Goal: Information Seeking & Learning: Learn about a topic

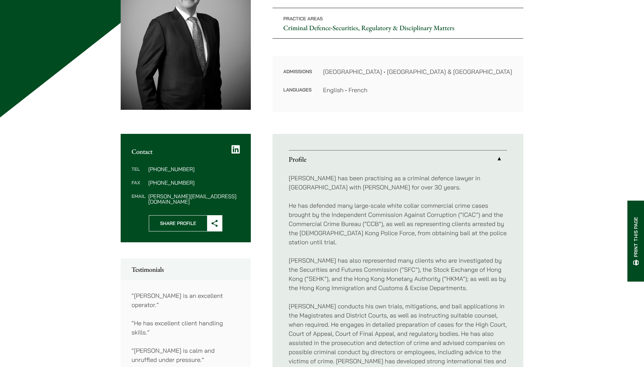
scroll to position [122, 0]
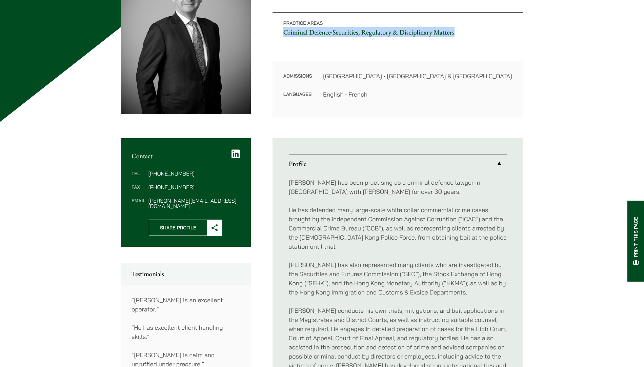
drag, startPoint x: 467, startPoint y: 33, endPoint x: 281, endPoint y: 33, distance: 186.5
click at [281, 33] on p "Practice Areas Criminal Defence • Securities, Regulatory & Disciplinary Matters" at bounding box center [398, 27] width 251 height 31
copy p "Criminal Defence • Securities, Regulatory & Disciplinary Matters"
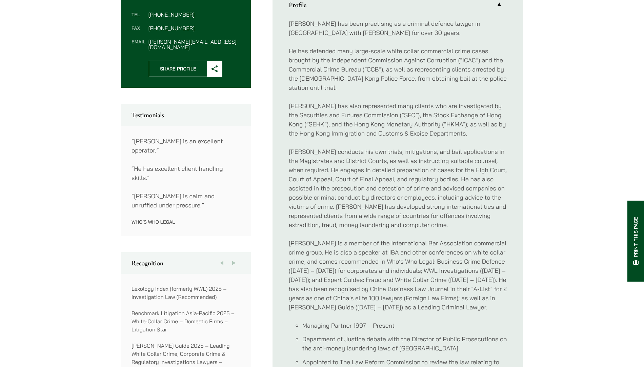
scroll to position [285, 0]
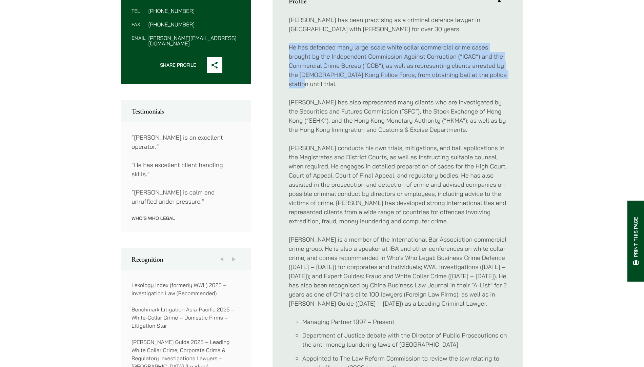
drag, startPoint x: 288, startPoint y: 43, endPoint x: 509, endPoint y: 72, distance: 223.3
click at [509, 72] on ul "Profile Andrew has been practising as a criminal defence lawyer in Hong Kong wi…" at bounding box center [398, 279] width 251 height 606
copy p "He has defended many large-scale white collar commercial crime cases brought by…"
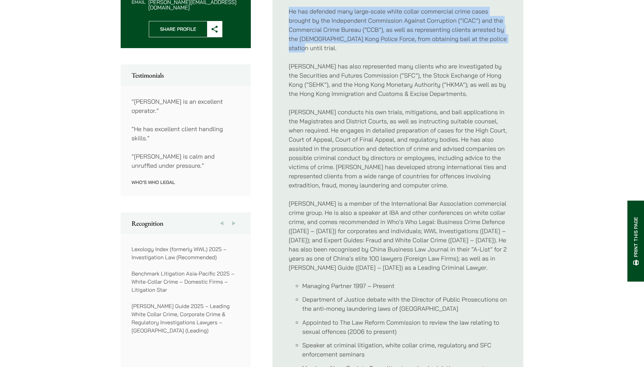
scroll to position [323, 0]
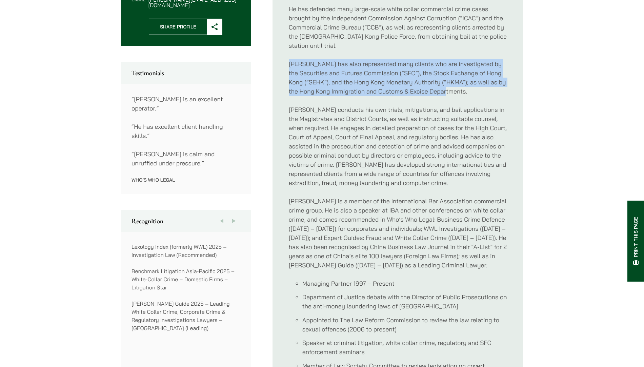
drag, startPoint x: 288, startPoint y: 56, endPoint x: 480, endPoint y: 85, distance: 194.8
click at [480, 85] on ul "Profile Andrew has been practising as a criminal defence lawyer in Hong Kong wi…" at bounding box center [398, 240] width 251 height 606
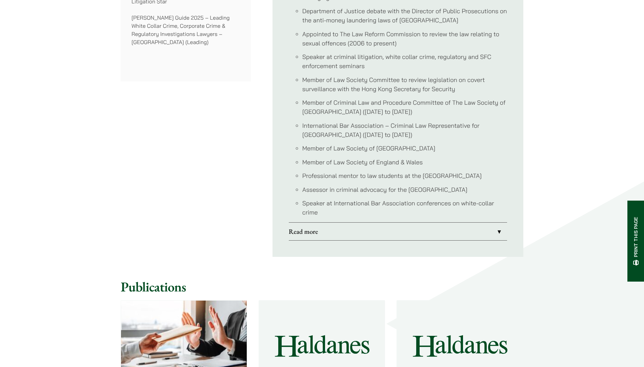
scroll to position [614, 0]
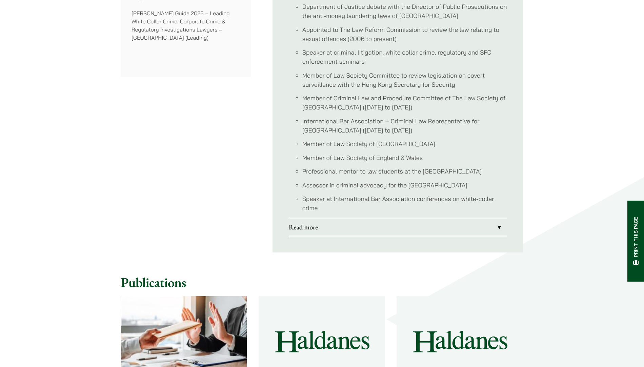
click at [444, 227] on link "Read more" at bounding box center [398, 227] width 218 height 18
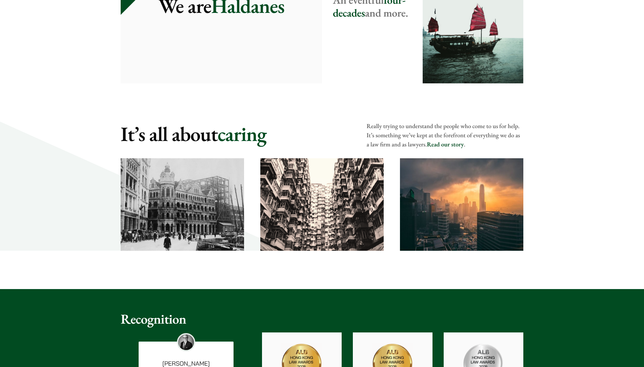
scroll to position [427, 0]
